Goal: Communication & Community: Answer question/provide support

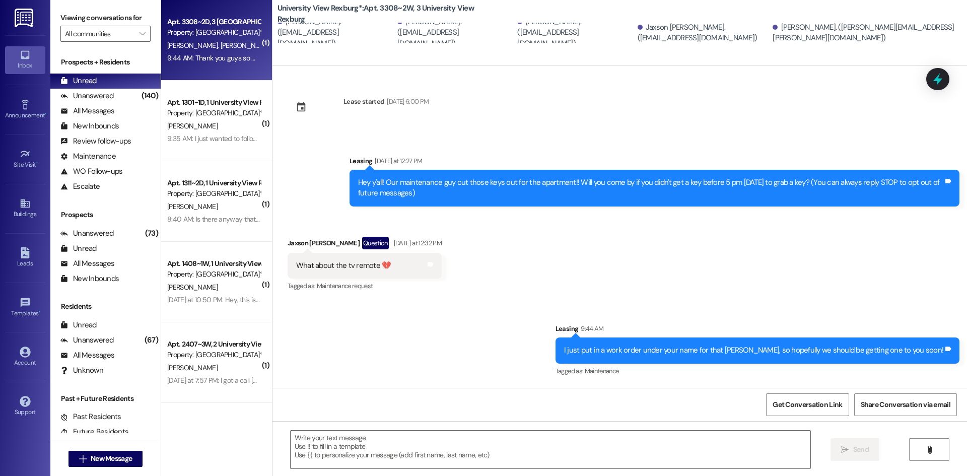
scroll to position [69, 0]
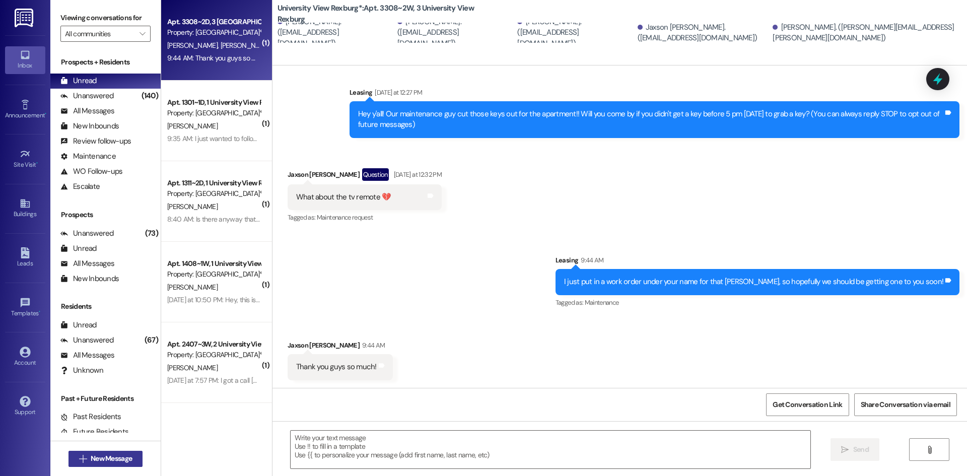
click at [117, 456] on span "New Message" at bounding box center [111, 458] width 41 height 11
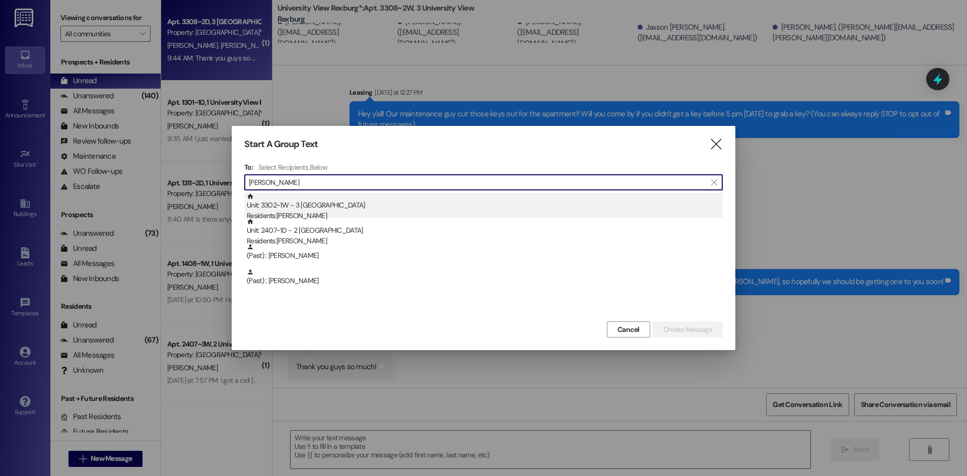
type input "[PERSON_NAME]"
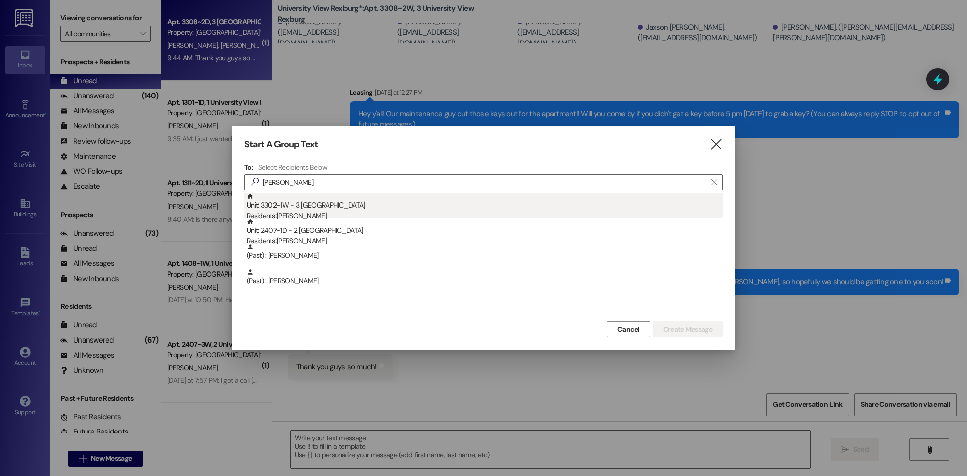
click at [381, 205] on div "Unit: 3302~1W - 3 University View Rexburg Residents: [PERSON_NAME]" at bounding box center [485, 207] width 476 height 29
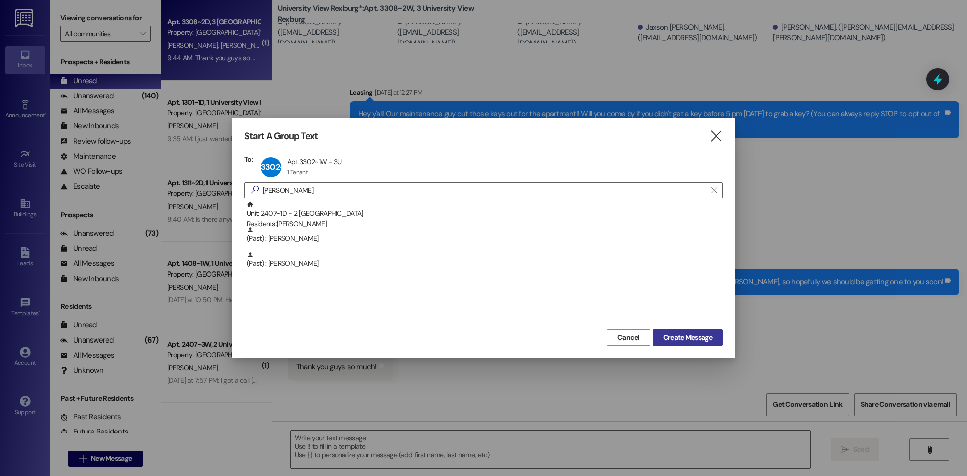
click at [702, 338] on span "Create Message" at bounding box center [688, 338] width 49 height 11
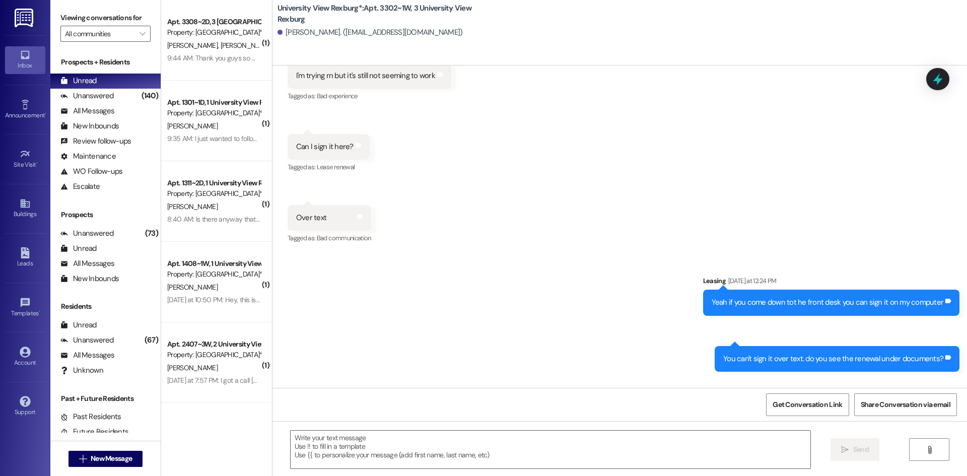
scroll to position [16939, 0]
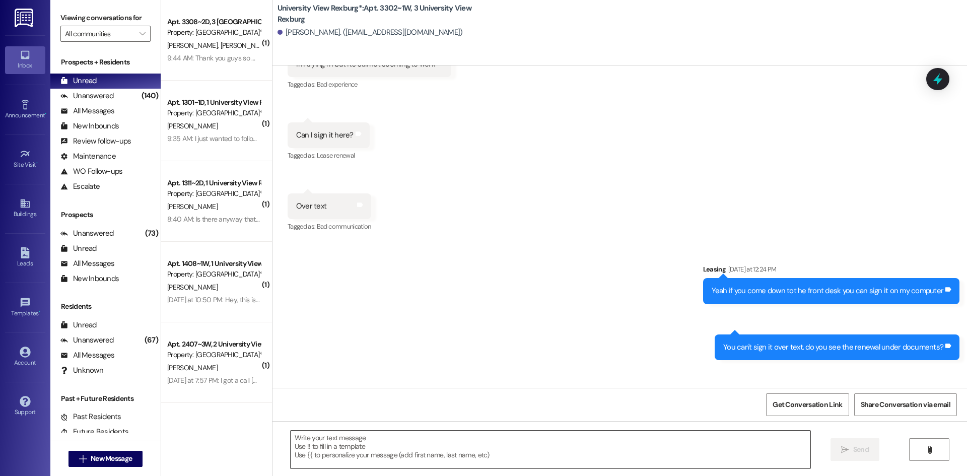
drag, startPoint x: 478, startPoint y: 430, endPoint x: 481, endPoint y: 439, distance: 9.9
click at [481, 438] on div " Send " at bounding box center [620, 459] width 695 height 76
click at [481, 439] on textarea at bounding box center [551, 450] width 520 height 38
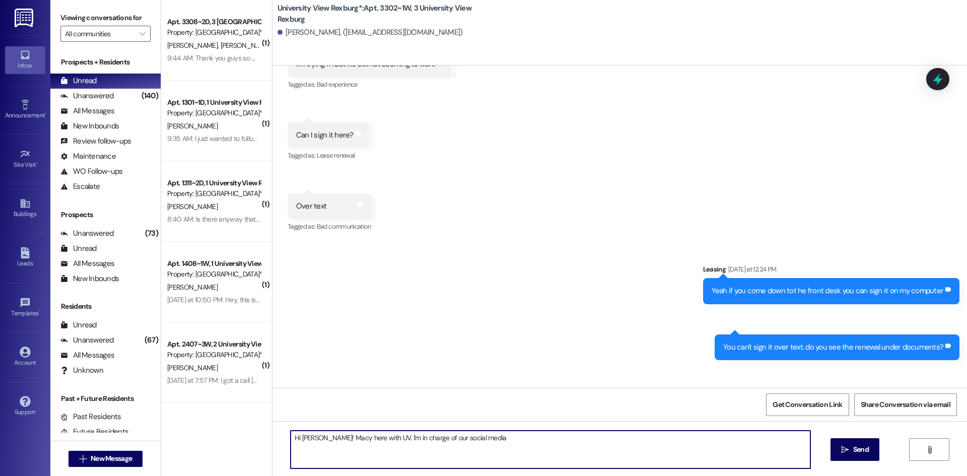
click at [499, 436] on textarea "Hi [PERSON_NAME]! Macy here with UV. I'm in charge of our social media" at bounding box center [551, 450] width 520 height 38
type textarea "Hi [PERSON_NAME]! Macy here with UV. I'm in charge of our social media so I'm w…"
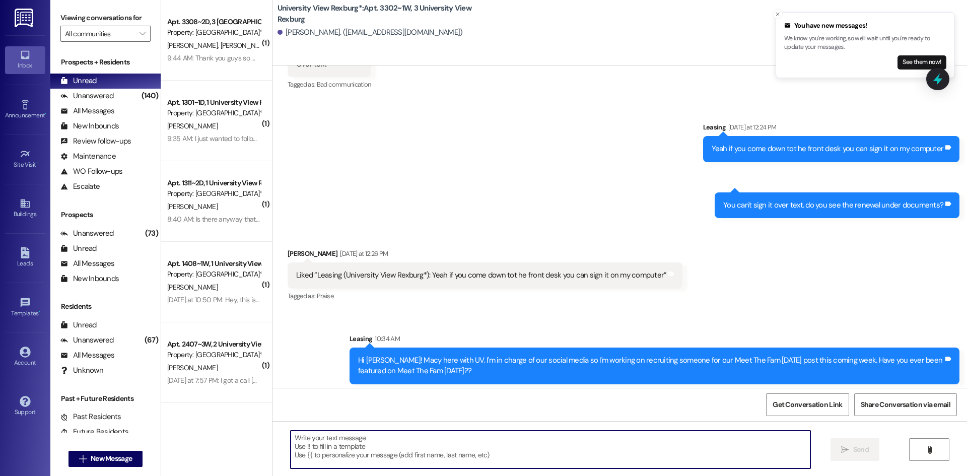
scroll to position [17090, 0]
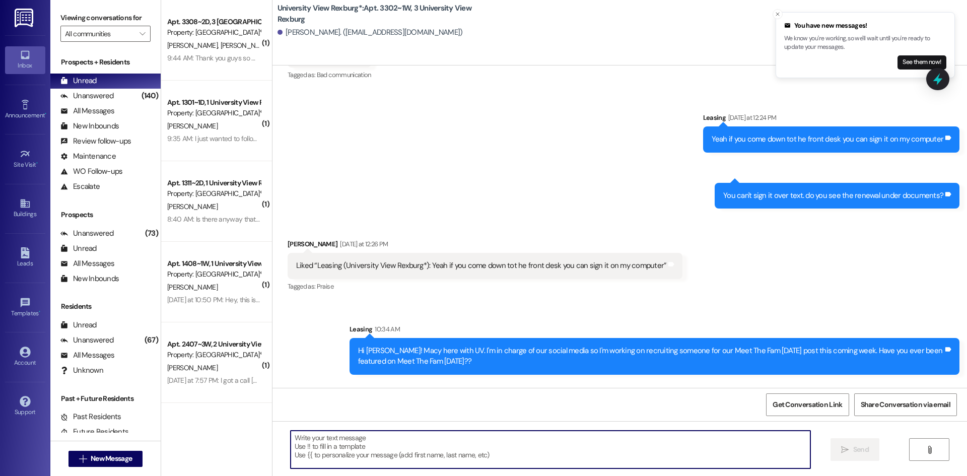
click at [365, 446] on textarea at bounding box center [551, 450] width 520 height 38
type textarea "Okay! Would you be down to do that?"
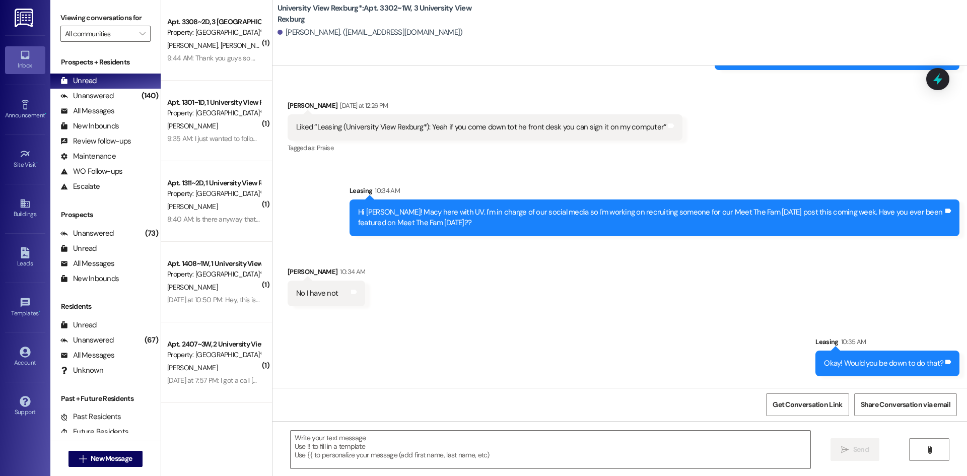
scroll to position [17230, 0]
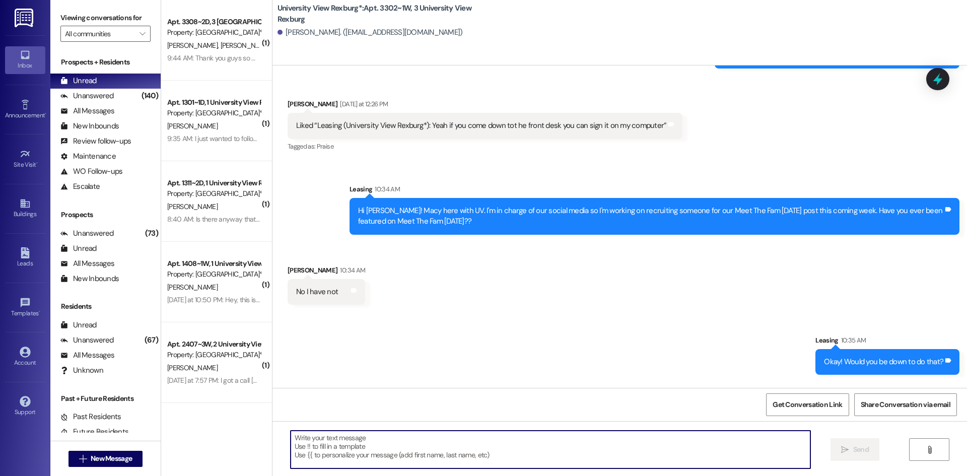
click at [354, 453] on textarea at bounding box center [551, 450] width 520 height 38
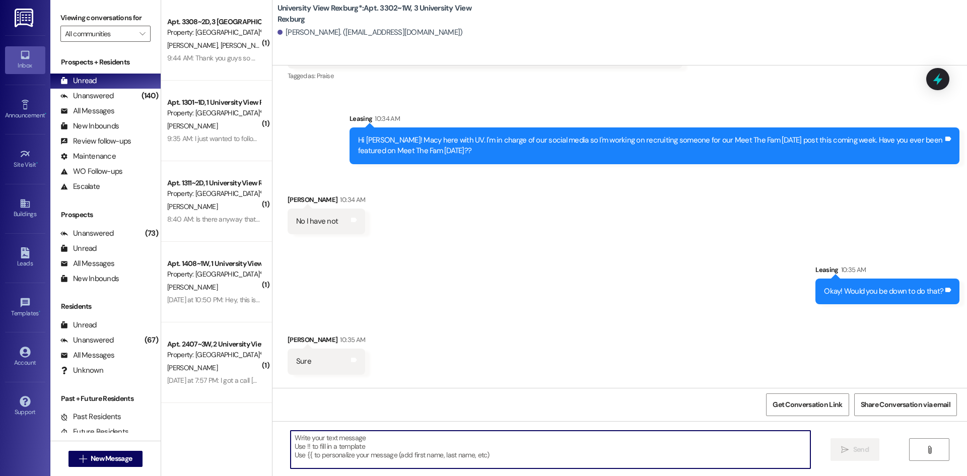
scroll to position [17301, 0]
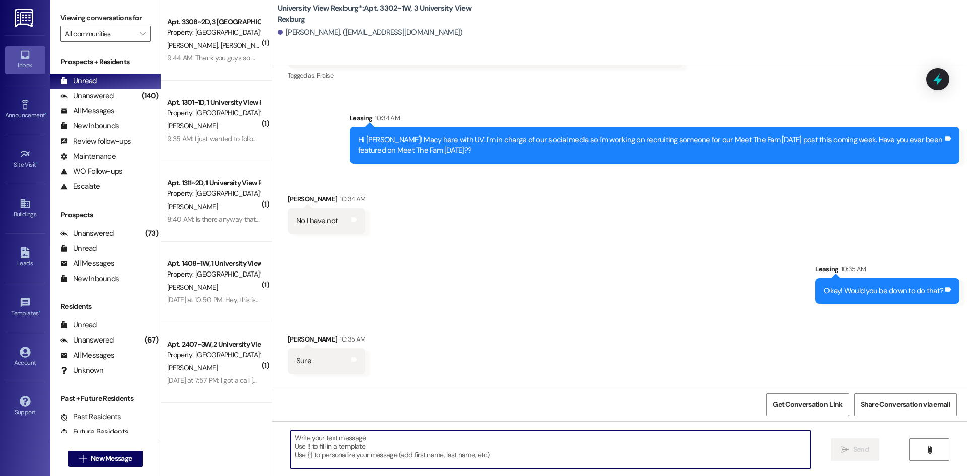
click at [449, 438] on textarea at bounding box center [551, 450] width 520 height 38
type textarea "Yayay! Thank you so much! I will send you the prompt!"
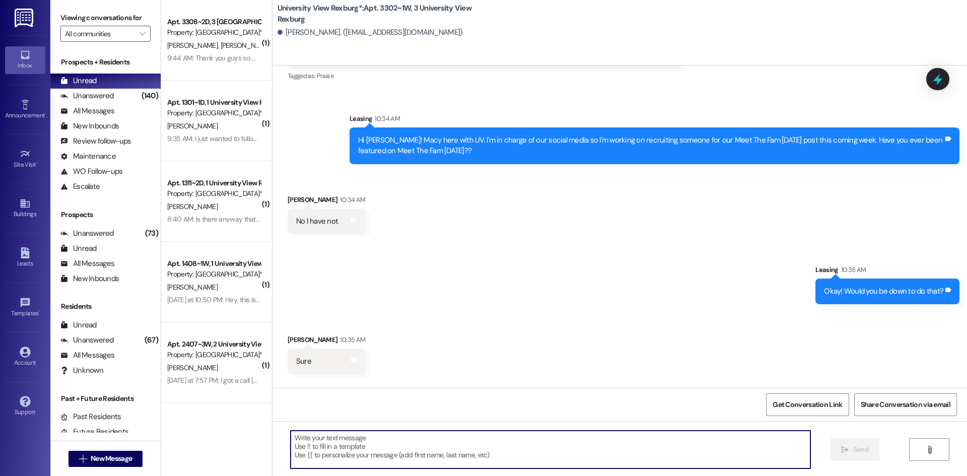
paste textarea "Lor!! Ipsum dol, sitam con! Adi eli seddo ei (temporinc@utlaboreetdoloremag.ali…"
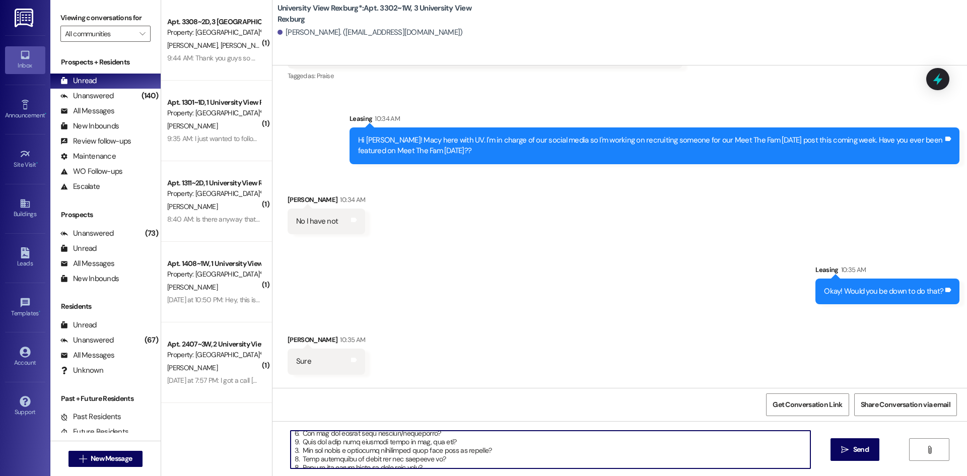
scroll to position [0, 0]
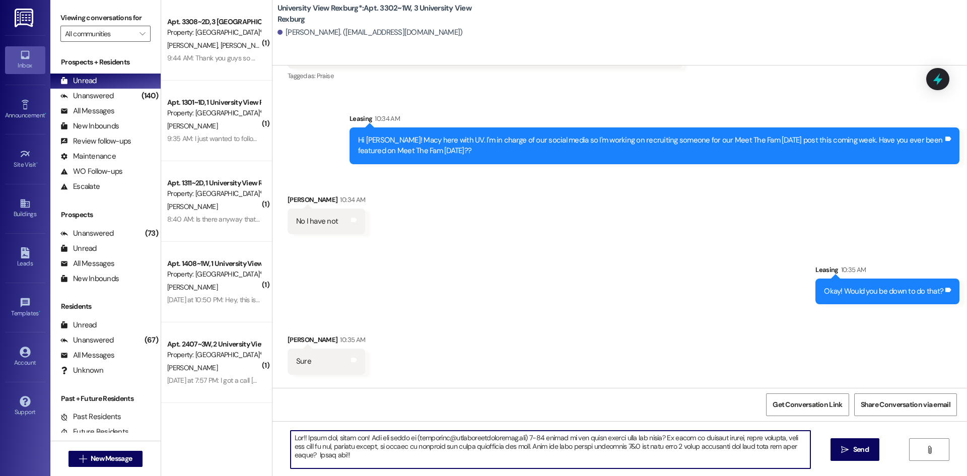
drag, startPoint x: 366, startPoint y: 436, endPoint x: 272, endPoint y: 437, distance: 94.7
click at [273, 437] on div " Send " at bounding box center [620, 459] width 695 height 76
click at [316, 438] on textarea "Can you email us ([EMAIL_ADDRESS][DOMAIN_NAME]) 5-10 photos of you doing things…" at bounding box center [551, 450] width 520 height 38
click at [434, 455] on textarea "Can you EMAIL us ([EMAIL_ADDRESS][DOMAIN_NAME]) 5-10 photos of you doing things…" at bounding box center [551, 450] width 520 height 38
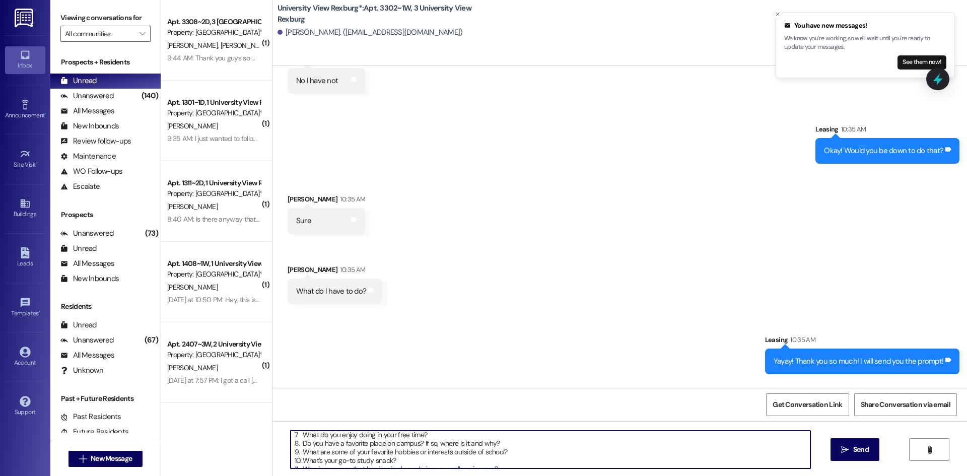
scroll to position [97, 0]
type textarea "Can you EMAIL us ([EMAIL_ADDRESS][DOMAIN_NAME]) 5-10 photos of you doing things…"
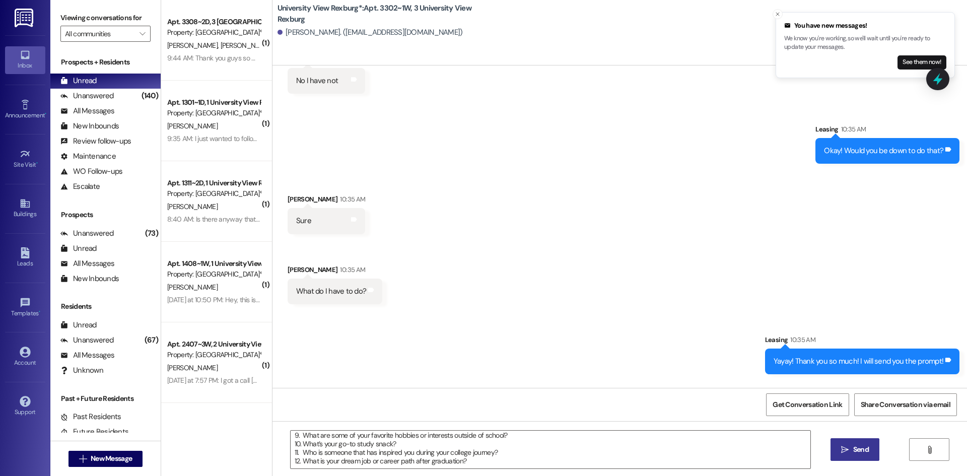
click at [857, 455] on span "Send" at bounding box center [862, 449] width 16 height 11
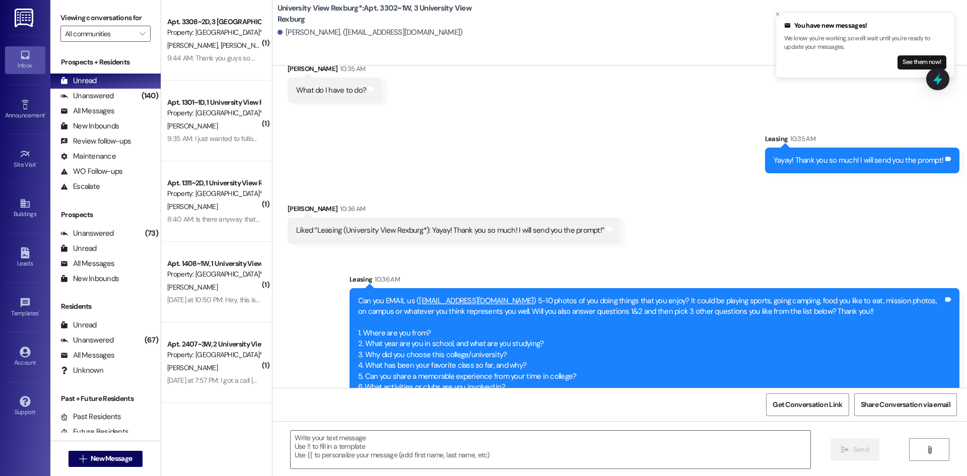
scroll to position [17663, 0]
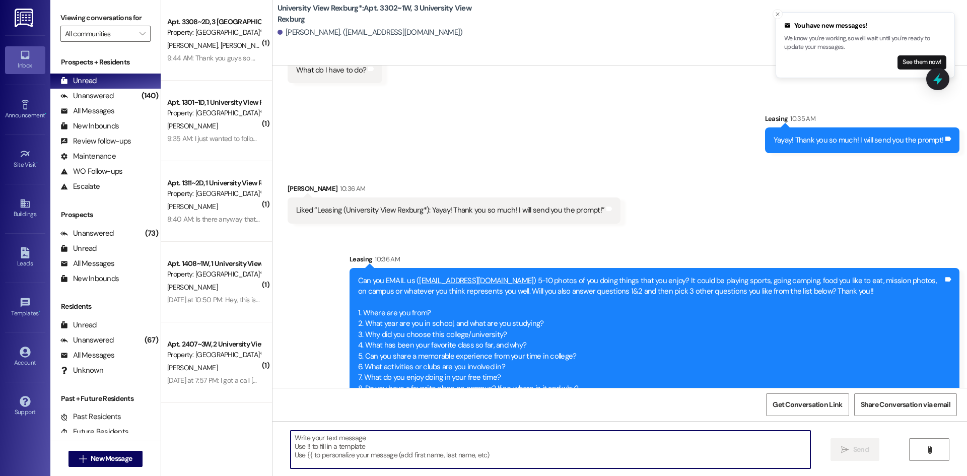
click at [511, 454] on textarea at bounding box center [551, 450] width 520 height 38
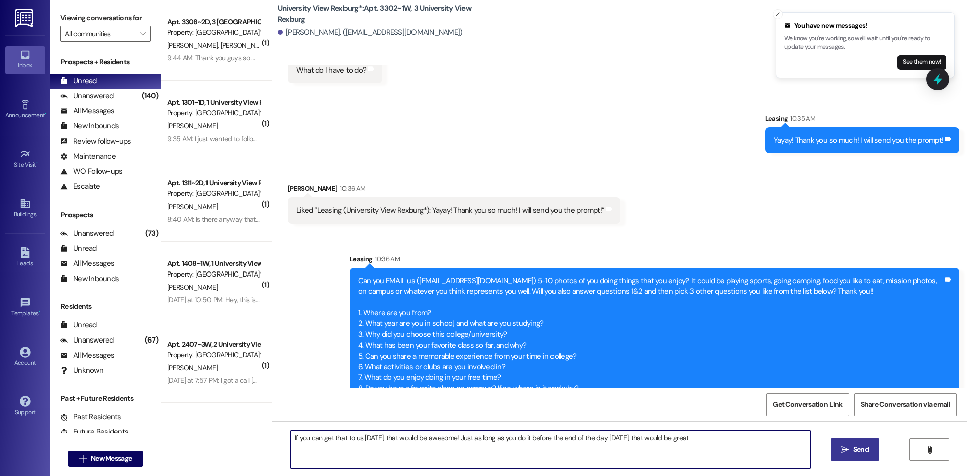
type textarea "If you can get that to us [DATE], that would be awesome! Just as long as you do…"
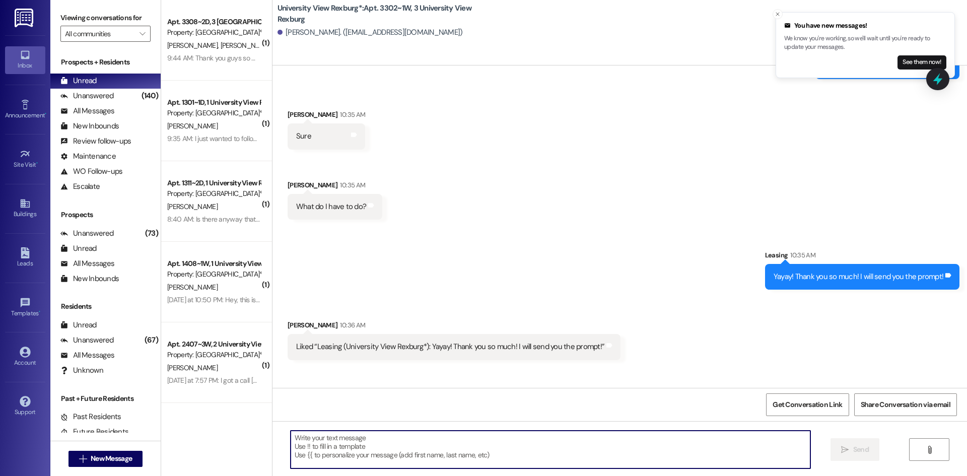
scroll to position [17733, 0]
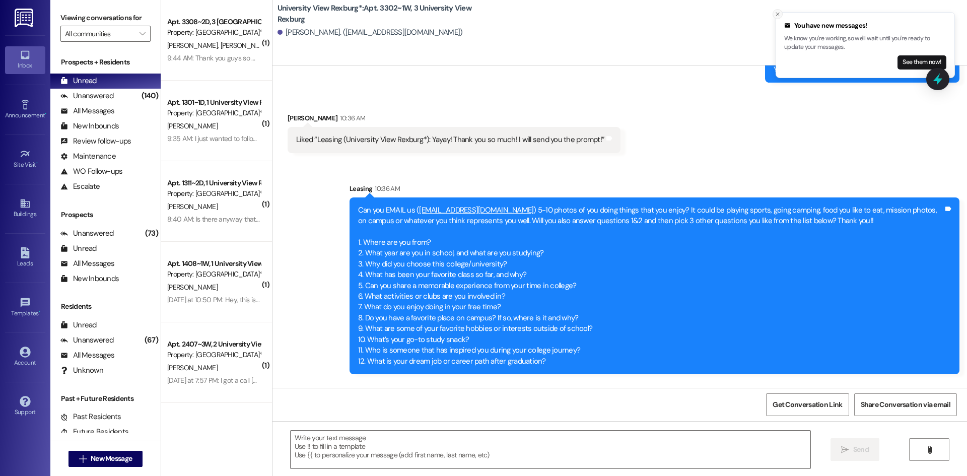
click at [778, 15] on icon "Close toast" at bounding box center [778, 14] width 6 height 6
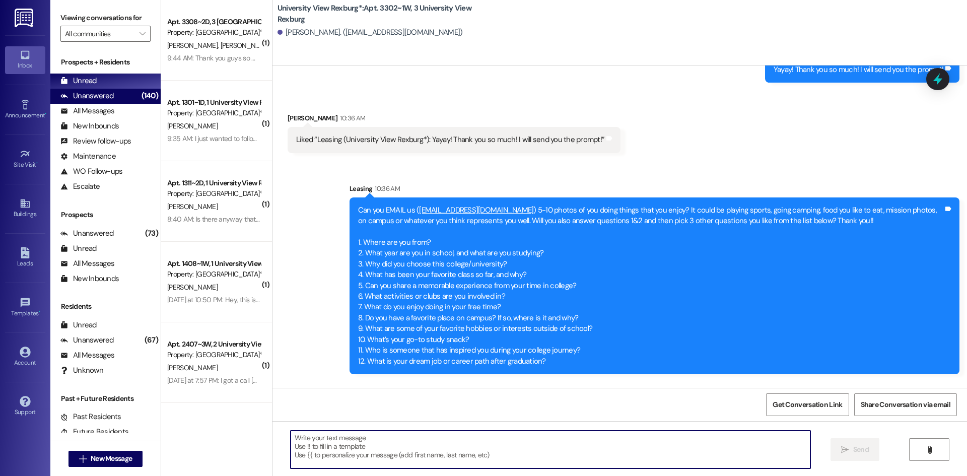
click at [110, 94] on div "Unanswered" at bounding box center [86, 96] width 53 height 11
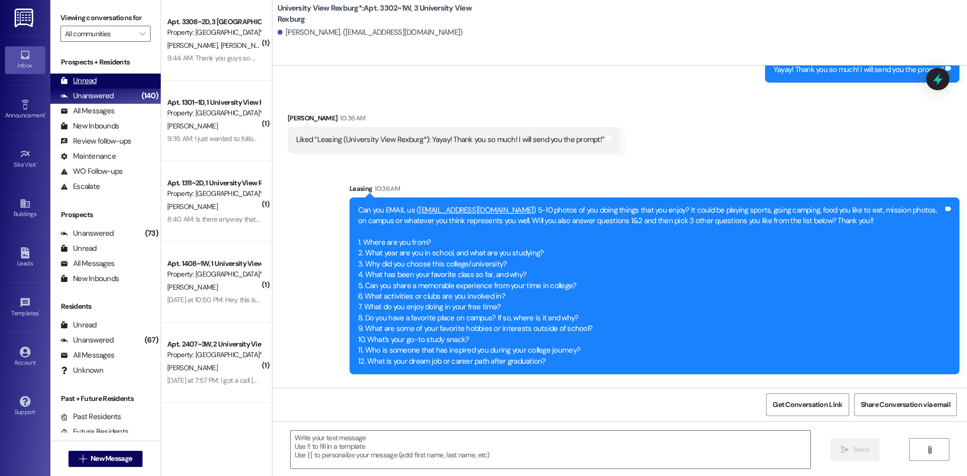
click at [109, 81] on div "Unread (0)" at bounding box center [105, 81] width 110 height 15
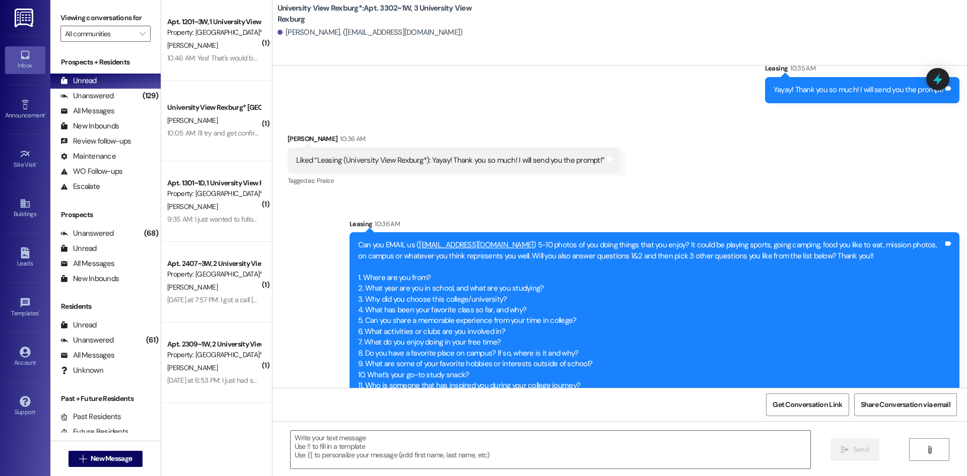
scroll to position [17764, 0]
